Goal: Task Accomplishment & Management: Use online tool/utility

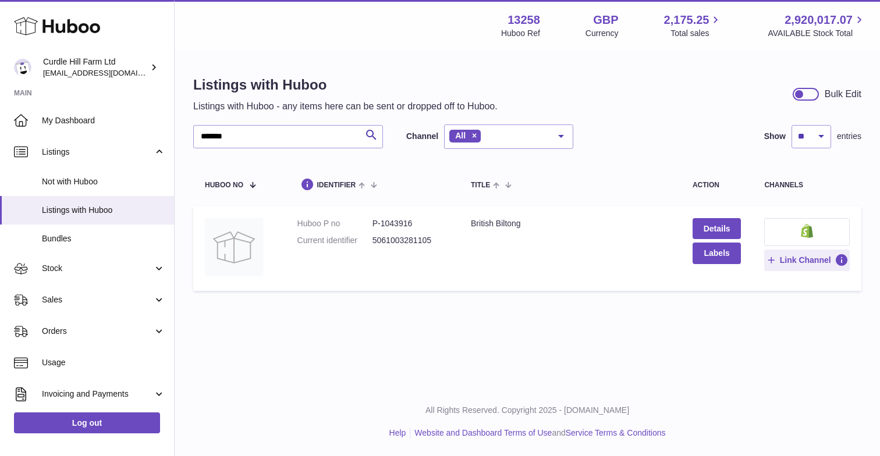
click at [253, 297] on div "Listings with Huboo Listings with Huboo - any items here can be sent or dropped…" at bounding box center [527, 186] width 705 height 268
click at [244, 132] on input "*******" at bounding box center [288, 136] width 190 height 23
click at [67, 263] on span "Stock" at bounding box center [97, 268] width 111 height 11
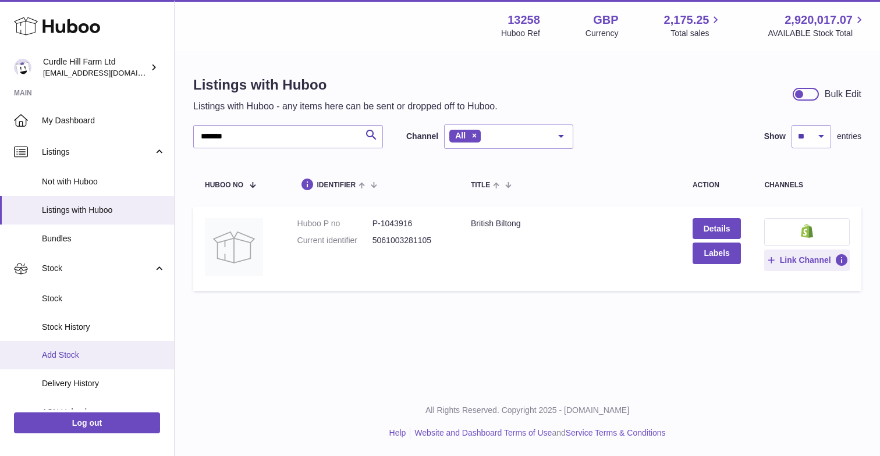
click at [76, 354] on span "Add Stock" at bounding box center [103, 355] width 123 height 11
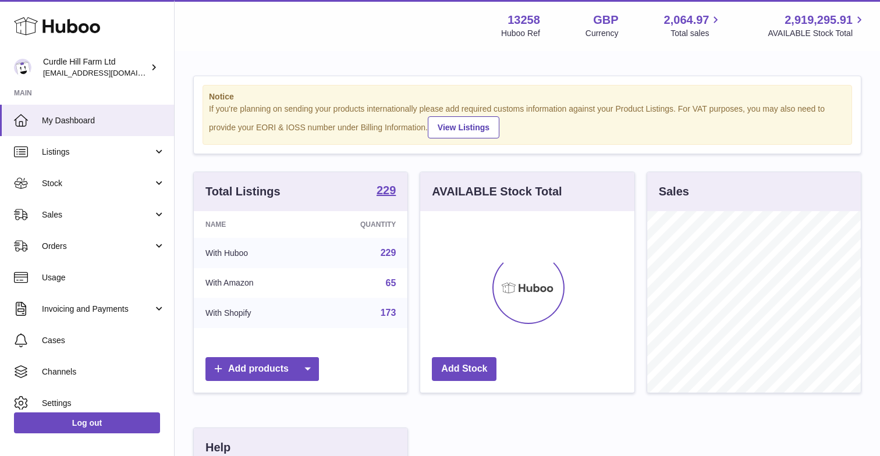
scroll to position [182, 214]
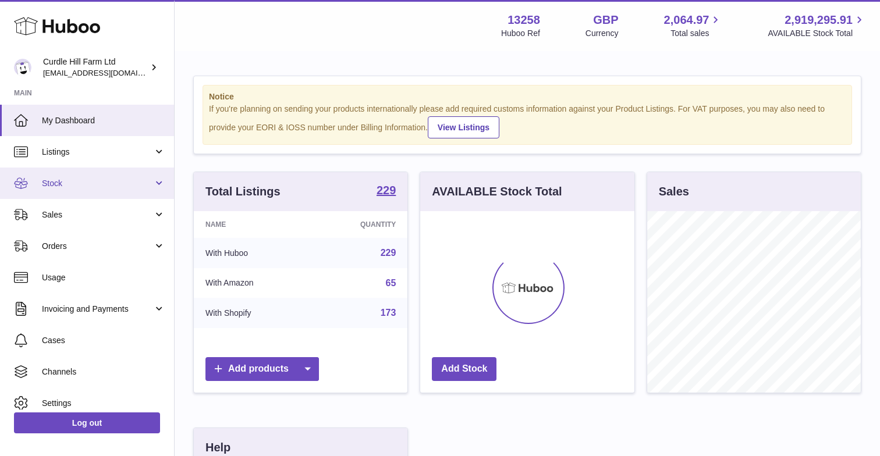
click at [80, 185] on span "Stock" at bounding box center [97, 183] width 111 height 11
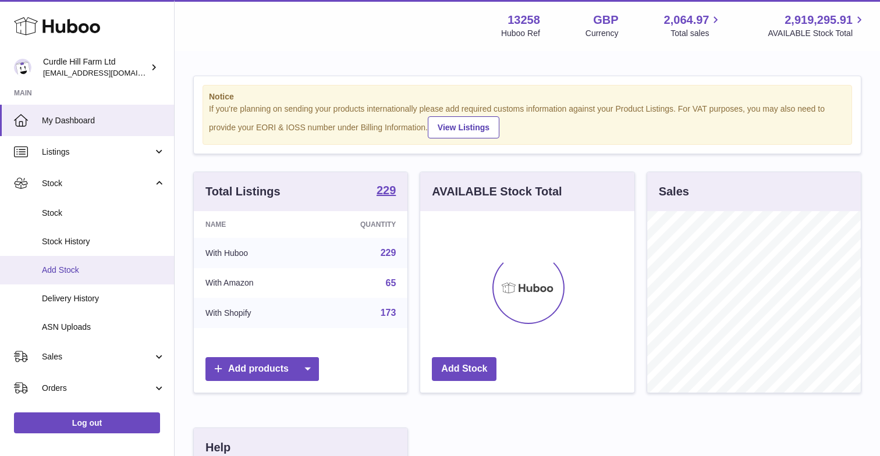
click at [70, 266] on span "Add Stock" at bounding box center [103, 270] width 123 height 11
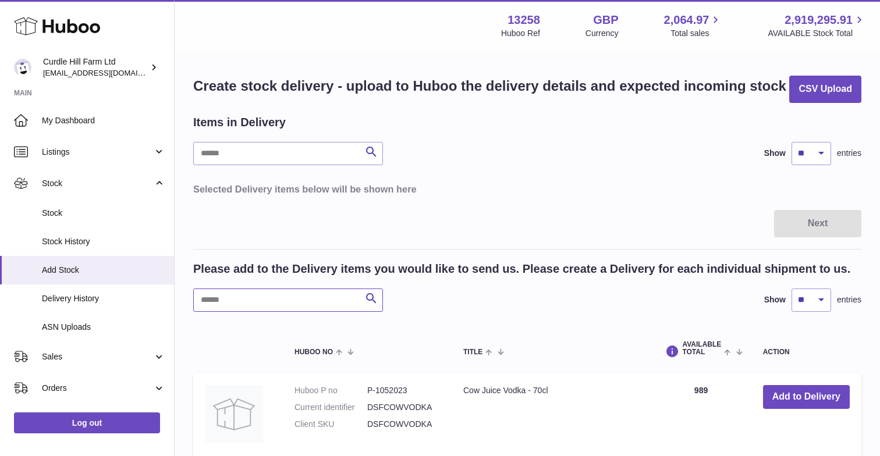
click at [222, 299] on input "text" at bounding box center [288, 300] width 190 height 23
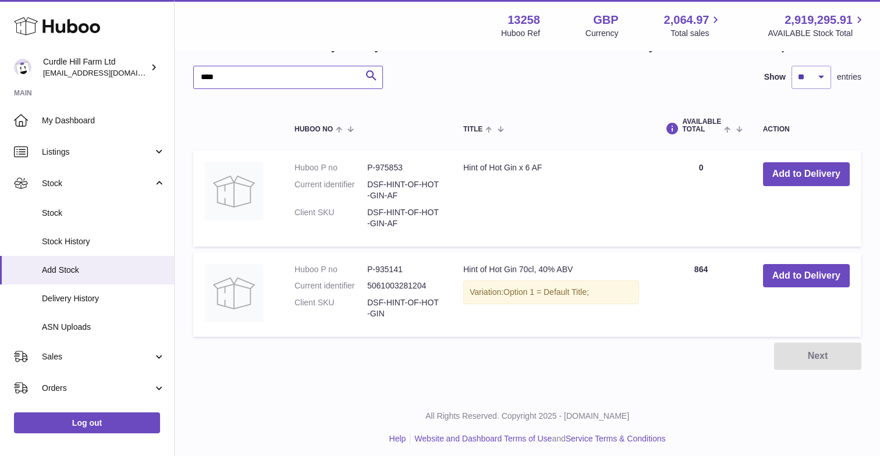
scroll to position [222, 0]
type input "****"
click at [571, 346] on div "Next" at bounding box center [527, 356] width 668 height 27
click at [386, 266] on dd "P-935141" at bounding box center [403, 270] width 73 height 11
click at [789, 265] on button "Add to Delivery" at bounding box center [806, 277] width 87 height 24
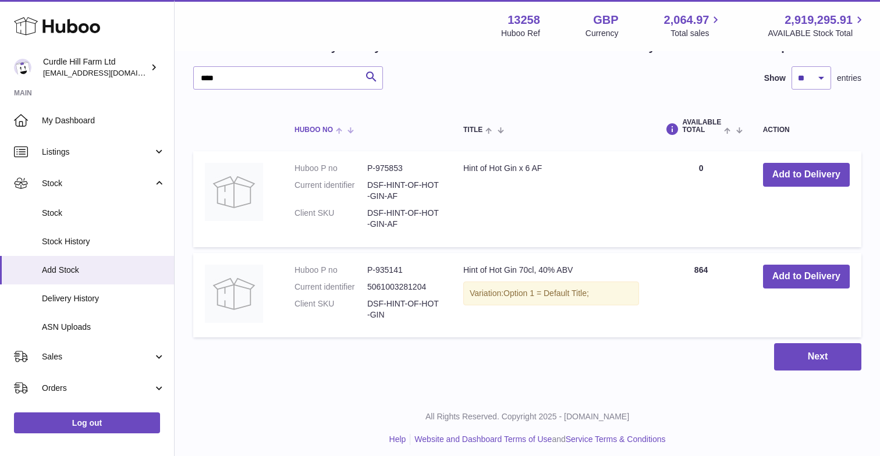
scroll to position [331, 0]
click at [505, 363] on div "Next" at bounding box center [527, 357] width 668 height 27
click at [557, 265] on td "Hint of Hot Gin 70cl, 40% ABV Variation: Option 1 = Default Title;" at bounding box center [551, 296] width 199 height 85
click at [541, 299] on div "Variation: Option 1 = Default Title;" at bounding box center [551, 295] width 176 height 24
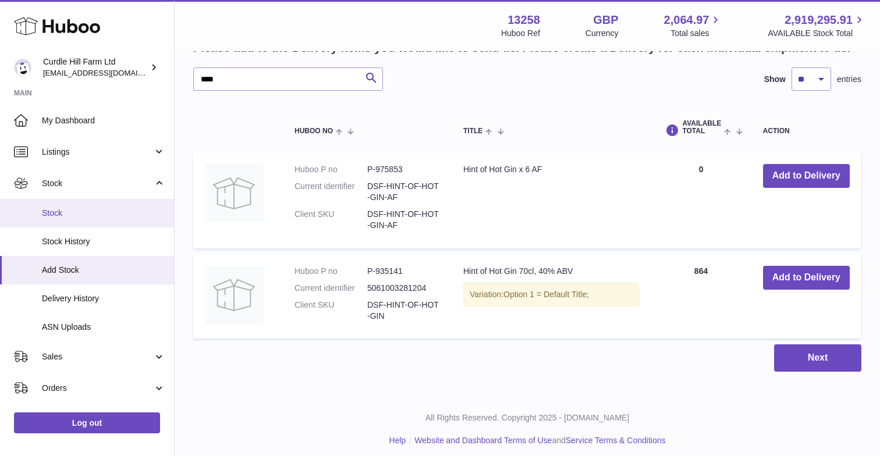
click at [61, 211] on span "Stock" at bounding box center [103, 213] width 123 height 11
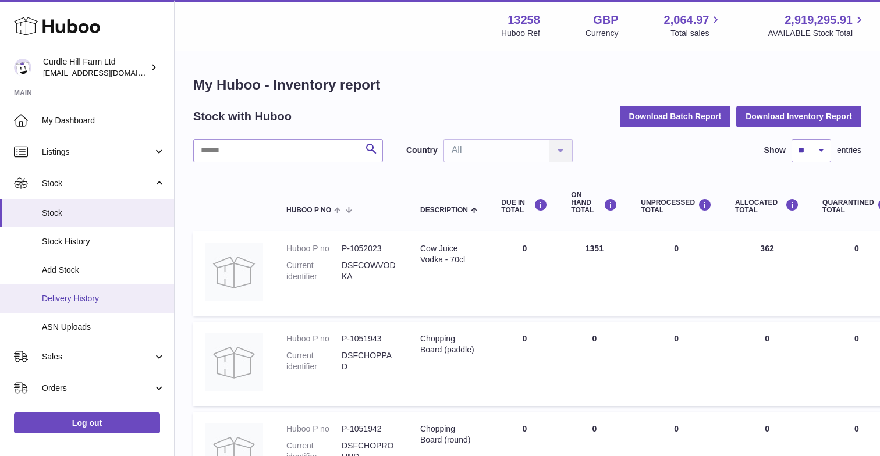
click at [86, 297] on span "Delivery History" at bounding box center [103, 298] width 123 height 11
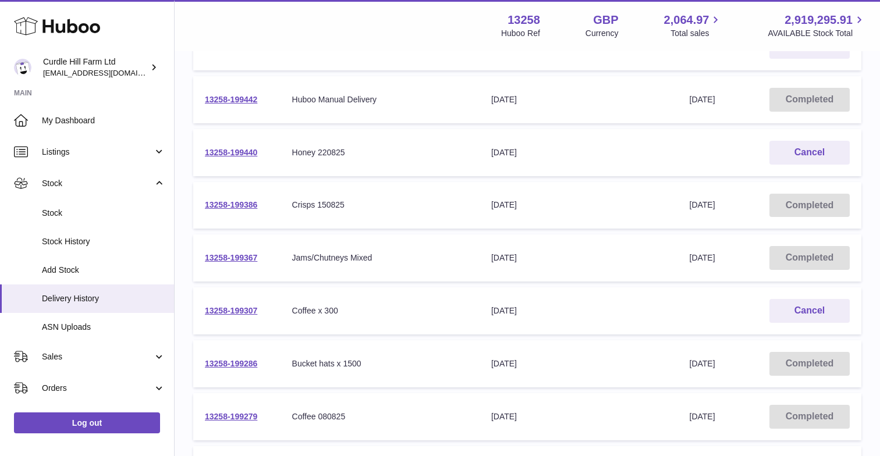
scroll to position [321, 0]
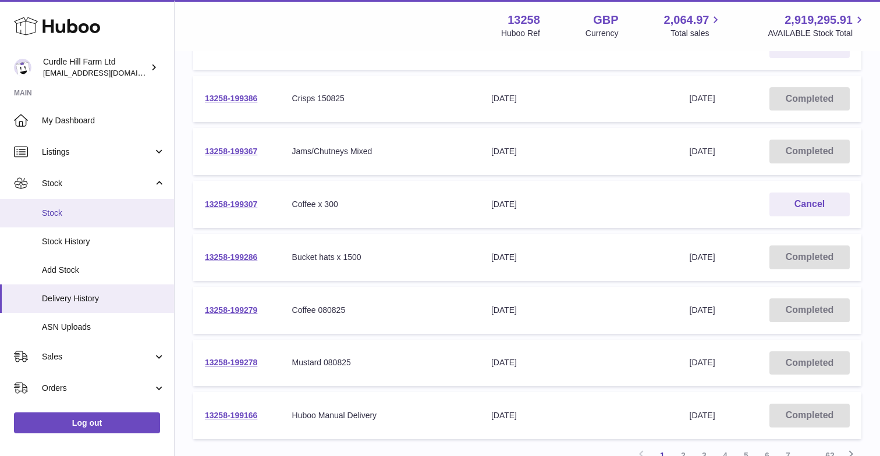
click at [69, 218] on link "Stock" at bounding box center [87, 213] width 174 height 29
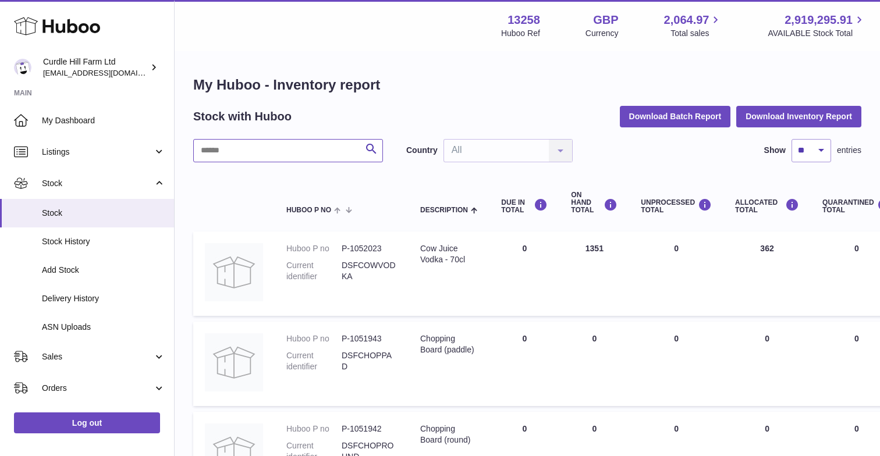
click at [246, 144] on input "text" at bounding box center [288, 150] width 190 height 23
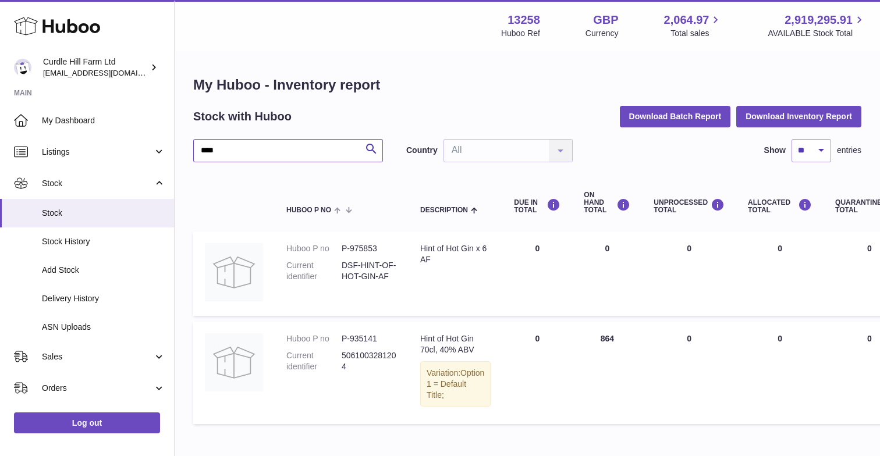
type input "****"
click at [378, 351] on dd "5061003281204" at bounding box center [369, 361] width 55 height 22
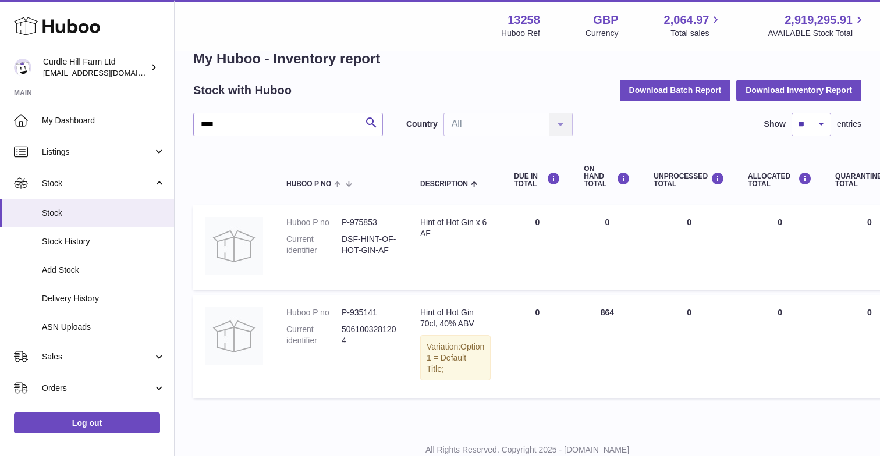
scroll to position [29, 0]
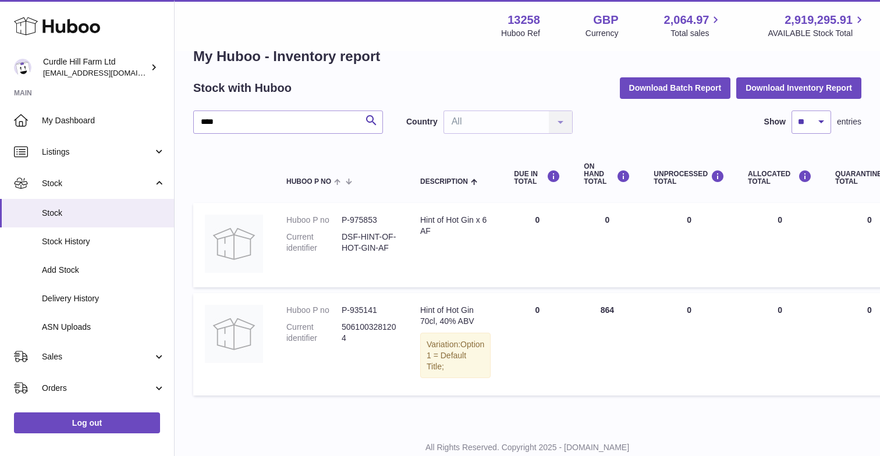
click at [409, 325] on td "Description Hint of Hot Gin 70cl, 40% ABV Variation: Option 1 = Default Title;" at bounding box center [455, 344] width 94 height 102
click at [440, 318] on div "Hint of Hot Gin 70cl, 40% ABV" at bounding box center [455, 316] width 70 height 22
click at [374, 322] on dd "5061003281204" at bounding box center [369, 333] width 55 height 22
